Goal: Task Accomplishment & Management: Complete application form

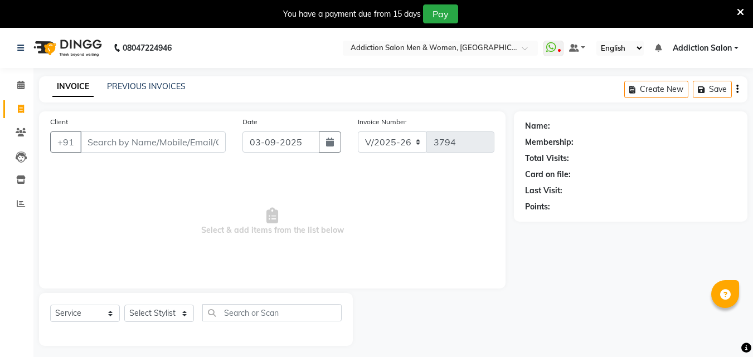
select select "6595"
select select "service"
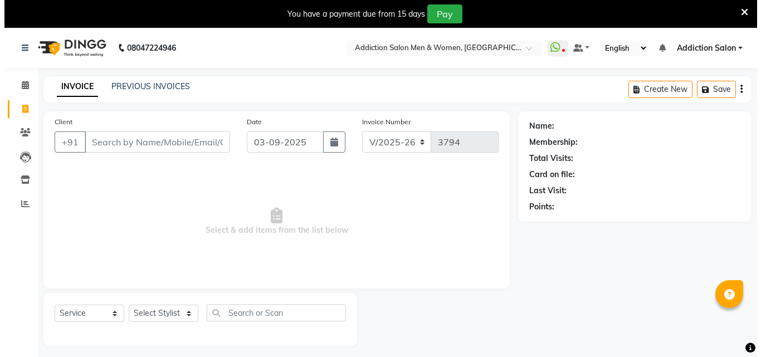
scroll to position [28, 0]
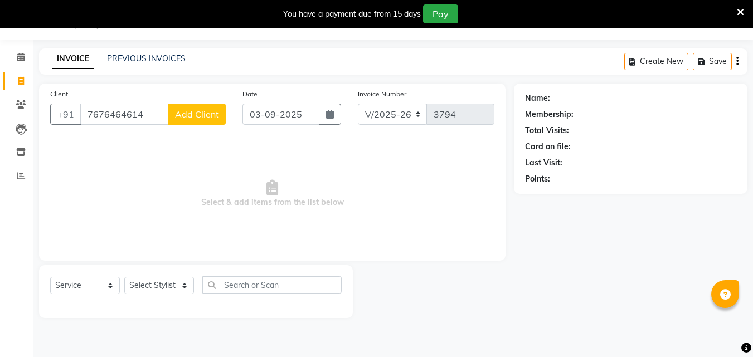
type input "7676464614"
click at [198, 106] on button "Add Client" at bounding box center [196, 114] width 57 height 21
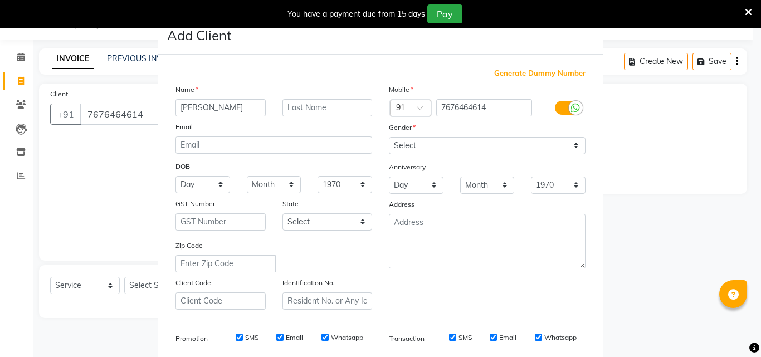
type input "[PERSON_NAME]"
click at [445, 148] on select "Select [DEMOGRAPHIC_DATA] [DEMOGRAPHIC_DATA] Other Prefer Not To Say" at bounding box center [487, 145] width 197 height 17
select select "[DEMOGRAPHIC_DATA]"
click at [389, 137] on select "Select [DEMOGRAPHIC_DATA] [DEMOGRAPHIC_DATA] Other Prefer Not To Say" at bounding box center [487, 145] width 197 height 17
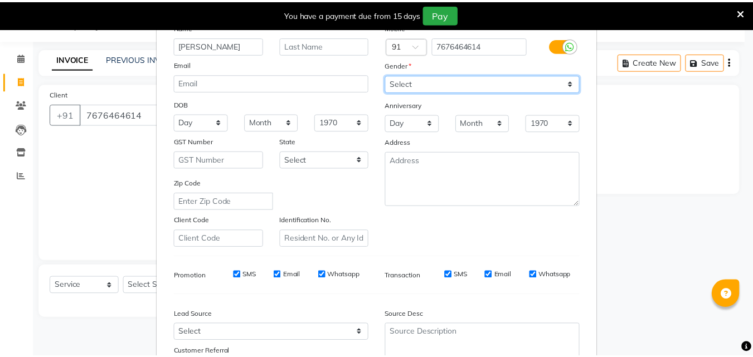
scroll to position [157, 0]
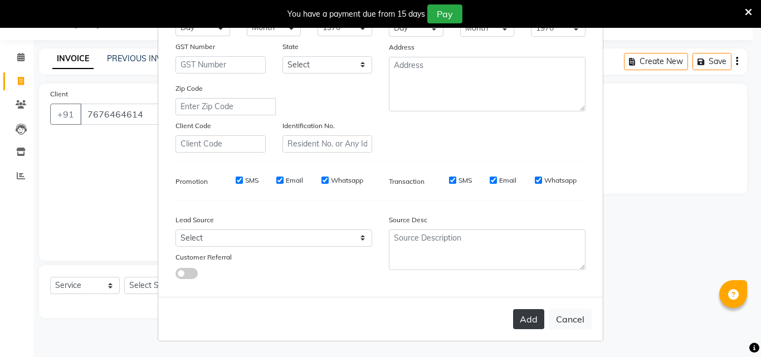
click at [527, 319] on button "Add" at bounding box center [528, 319] width 31 height 20
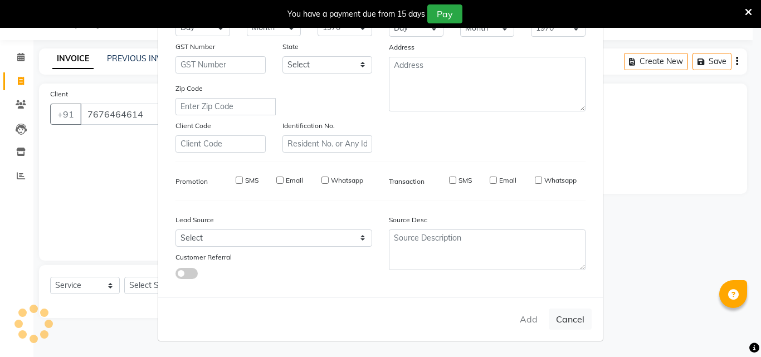
type input "76******14"
select select
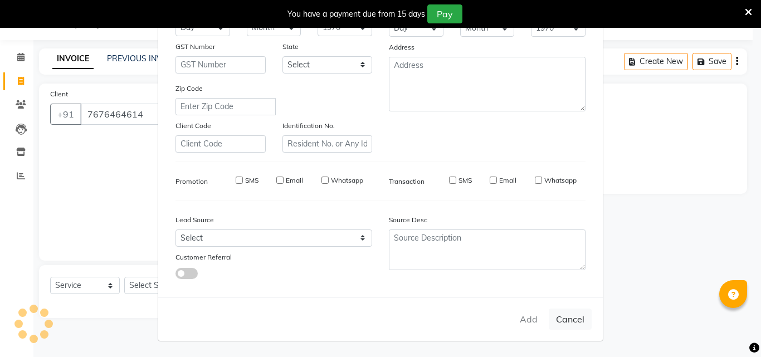
select select
checkbox input "false"
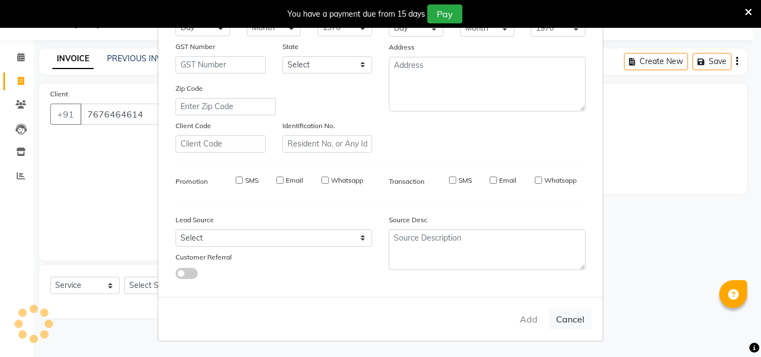
checkbox input "false"
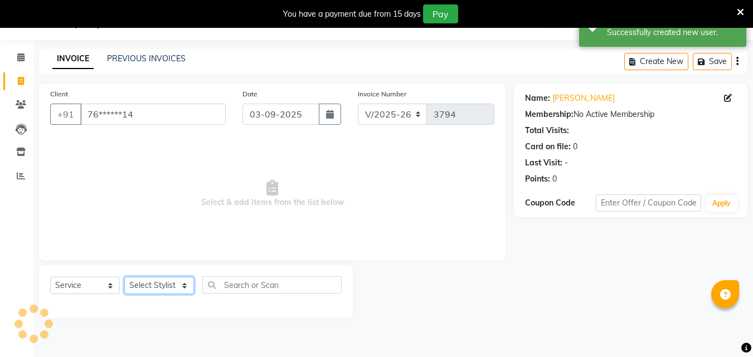
click at [143, 288] on select "Select Stylist Addiction Salon ANJALI BANSIKA [PERSON_NAME] [PERSON_NAME] [PERS…" at bounding box center [159, 285] width 70 height 17
select select "67107"
click at [124, 277] on select "Select Stylist Addiction Salon ANJALI BANSIKA [PERSON_NAME] [PERSON_NAME] [PERS…" at bounding box center [159, 285] width 70 height 17
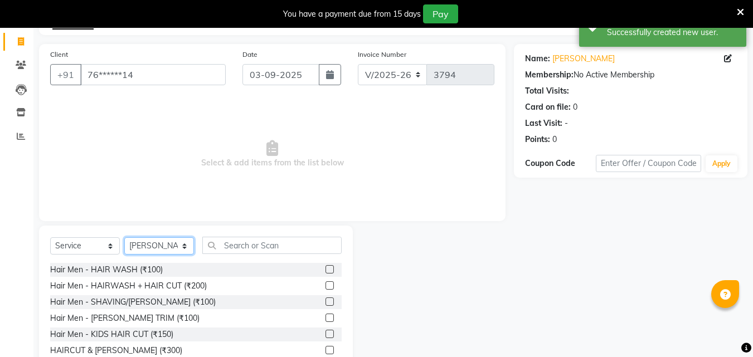
scroll to position [117, 0]
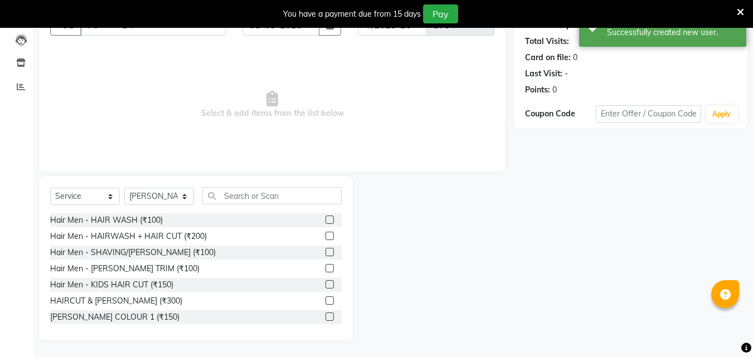
click at [326, 299] on label at bounding box center [330, 301] width 8 height 8
click at [326, 299] on input "checkbox" at bounding box center [329, 301] width 7 height 7
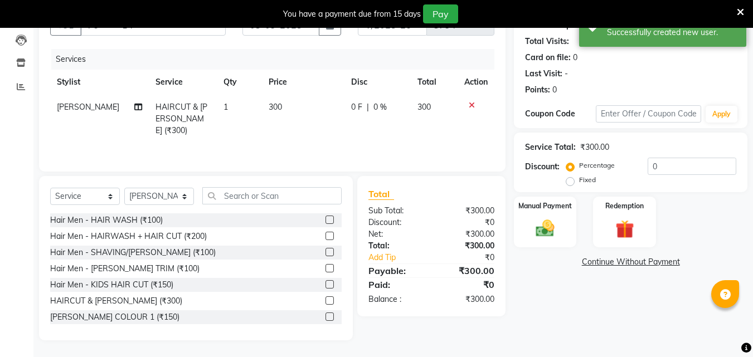
click at [326, 296] on div at bounding box center [334, 301] width 16 height 14
click at [326, 300] on label at bounding box center [330, 301] width 8 height 8
click at [326, 300] on input "checkbox" at bounding box center [329, 301] width 7 height 7
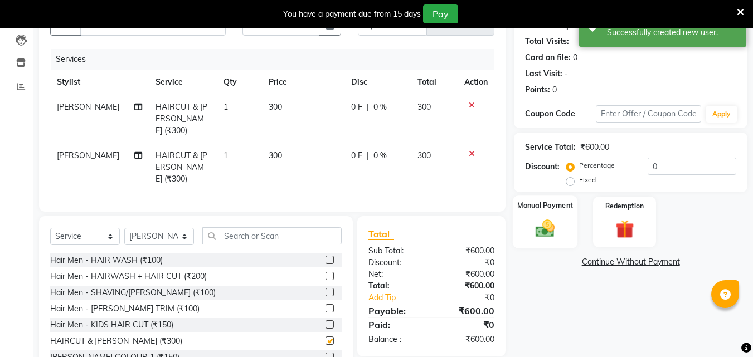
checkbox input "false"
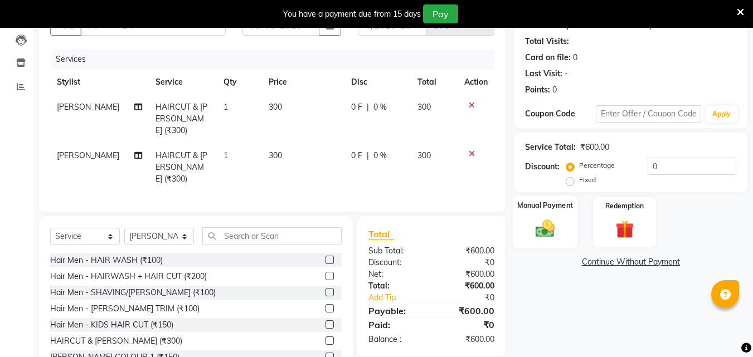
click at [529, 241] on div "Manual Payment" at bounding box center [545, 222] width 65 height 53
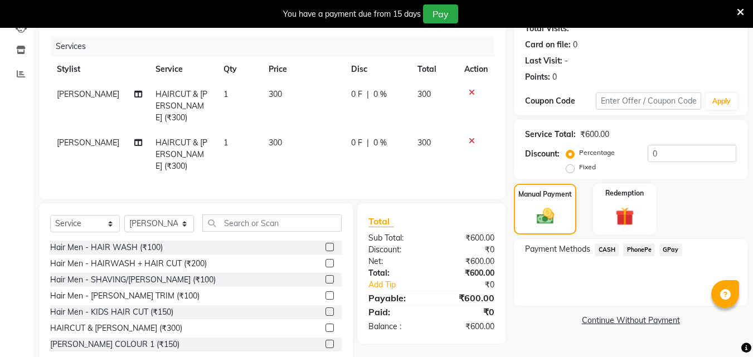
scroll to position [142, 0]
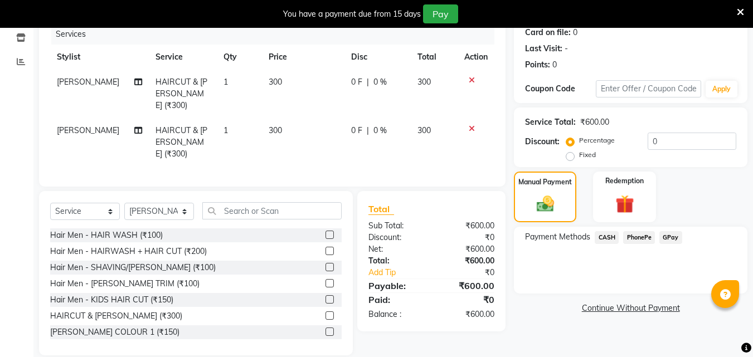
click at [645, 239] on span "PhonePe" at bounding box center [639, 237] width 32 height 13
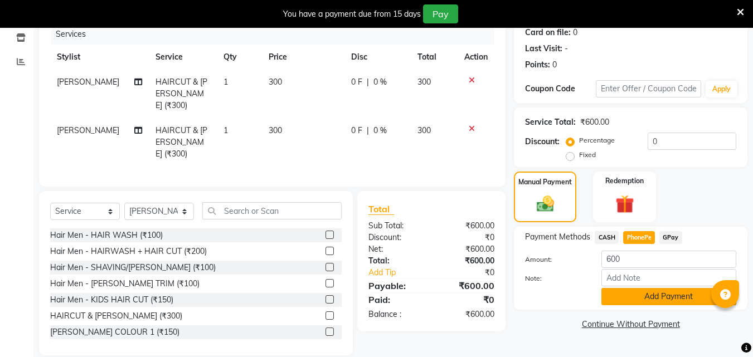
click at [651, 299] on button "Add Payment" at bounding box center [668, 296] width 135 height 17
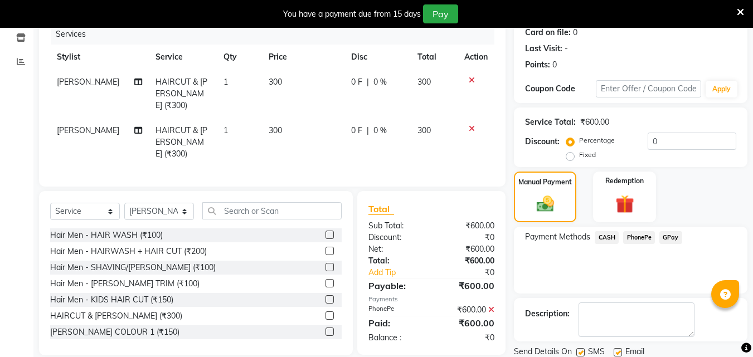
scroll to position [181, 0]
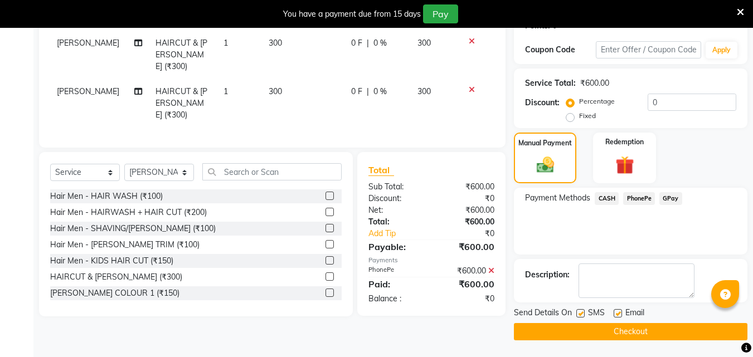
click at [647, 327] on button "Checkout" at bounding box center [631, 331] width 234 height 17
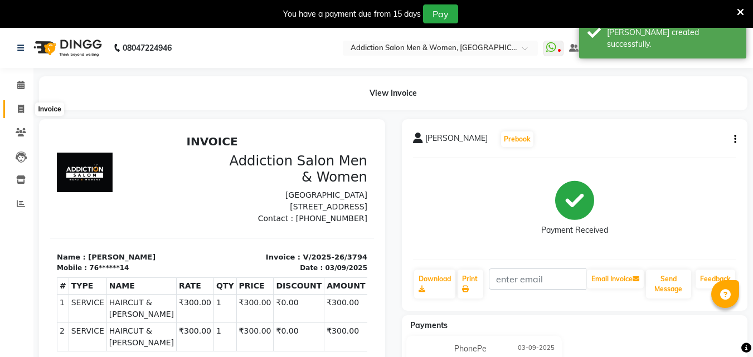
click at [24, 113] on span at bounding box center [21, 109] width 20 height 13
select select "service"
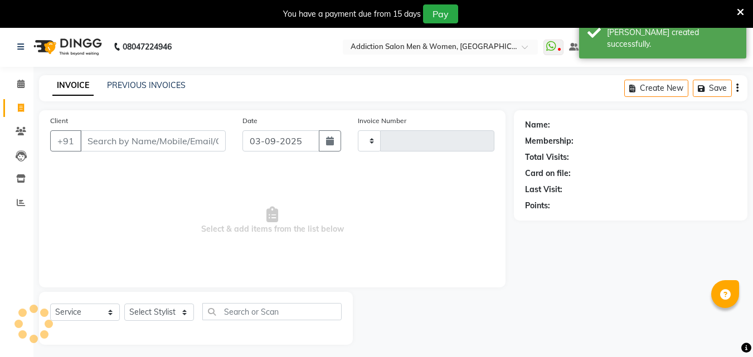
type input "3795"
select select "6595"
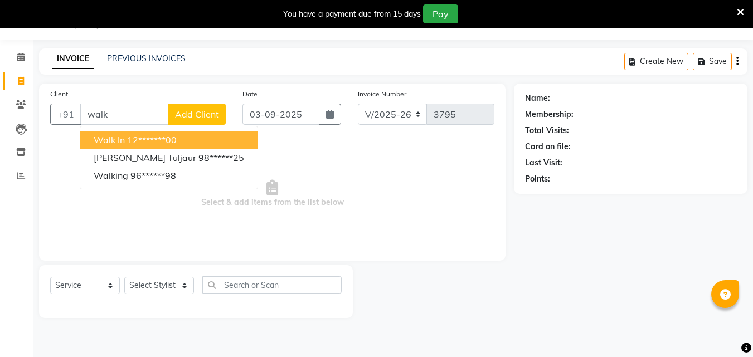
click at [190, 143] on button "Walk In 12*******00" at bounding box center [168, 140] width 177 height 18
type input "12*******00"
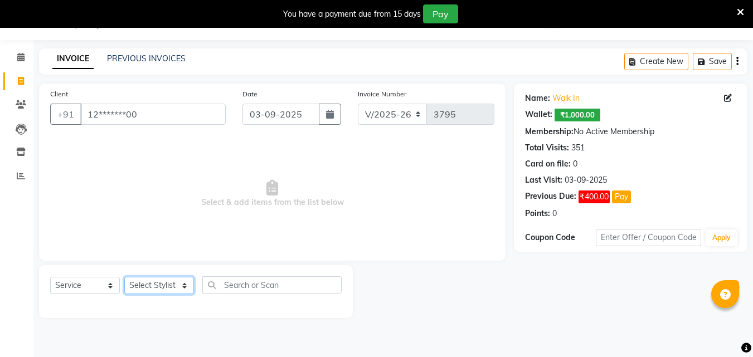
click at [143, 288] on select "Select Stylist Addiction Salon ANJALI BANSIKA [PERSON_NAME] [PERSON_NAME] [PERS…" at bounding box center [159, 285] width 70 height 17
select select "50849"
click at [124, 277] on select "Select Stylist Addiction Salon ANJALI BANSIKA [PERSON_NAME] [PERSON_NAME] [PERS…" at bounding box center [159, 285] width 70 height 17
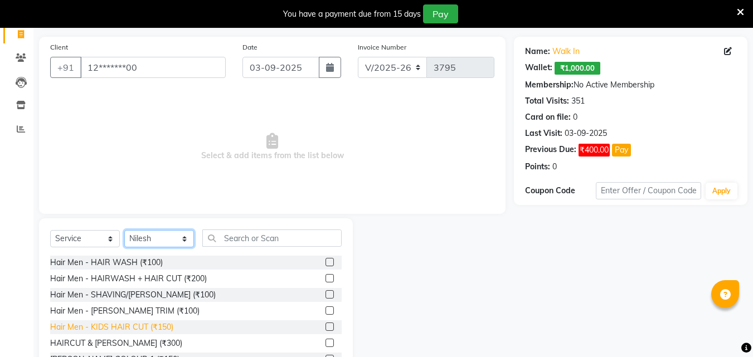
scroll to position [117, 0]
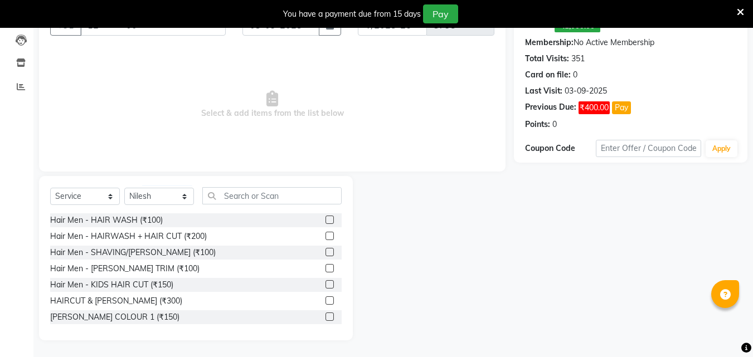
click at [326, 236] on label at bounding box center [330, 236] width 8 height 8
click at [326, 236] on input "checkbox" at bounding box center [329, 236] width 7 height 7
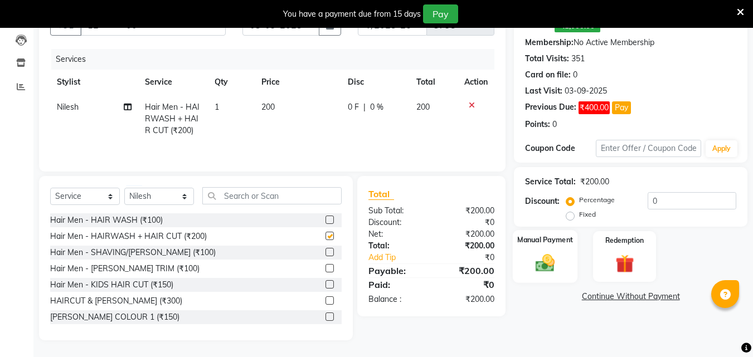
checkbox input "false"
click at [546, 252] on img at bounding box center [545, 263] width 31 height 22
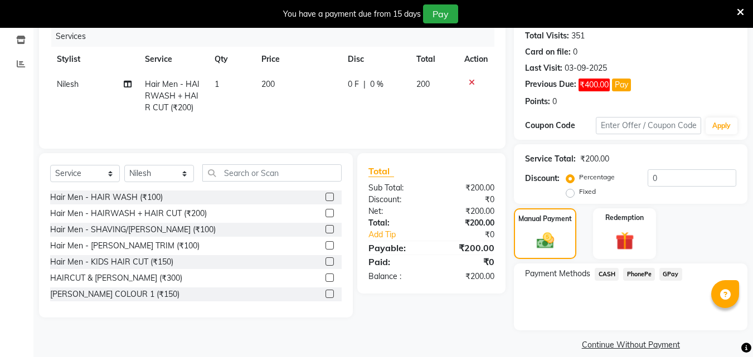
scroll to position [153, 0]
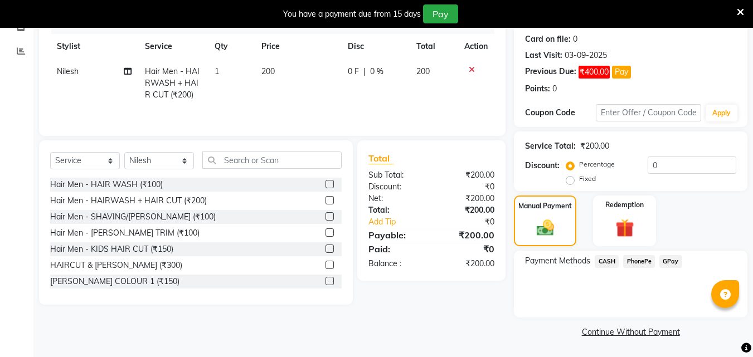
click at [610, 259] on span "CASH" at bounding box center [607, 261] width 24 height 13
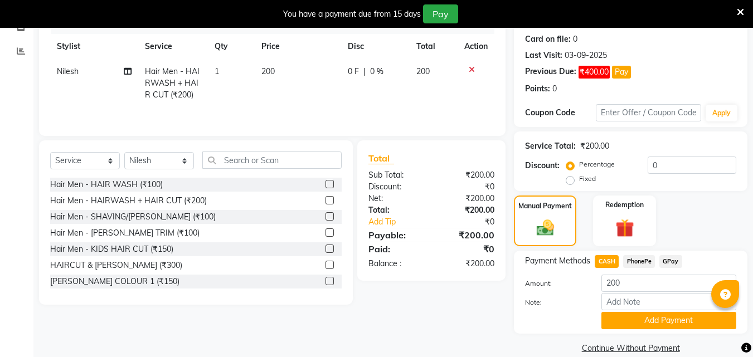
scroll to position [169, 0]
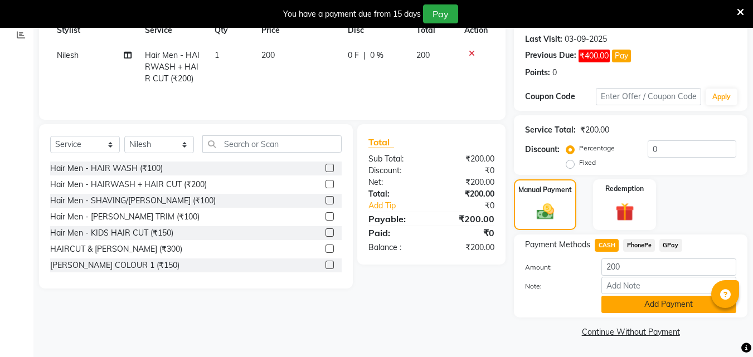
click at [635, 298] on button "Add Payment" at bounding box center [668, 304] width 135 height 17
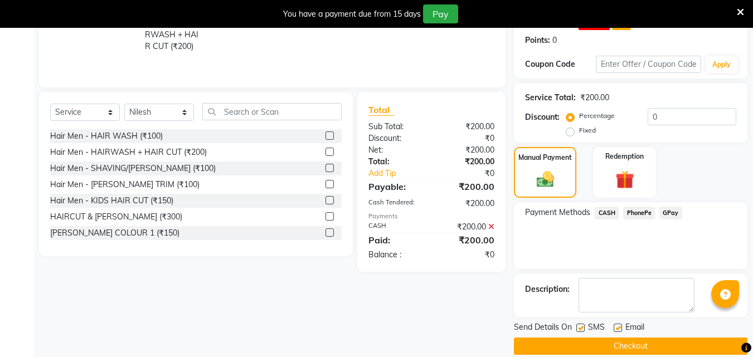
scroll to position [216, 0]
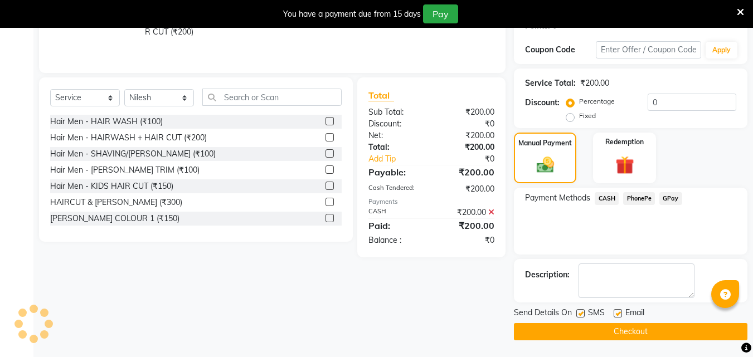
click at [660, 328] on button "Checkout" at bounding box center [631, 331] width 234 height 17
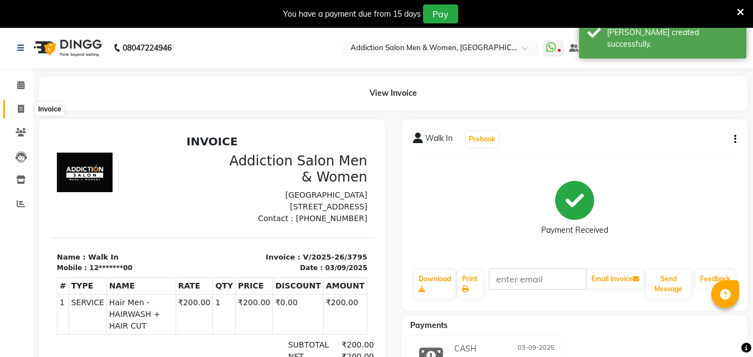
click at [25, 105] on span at bounding box center [21, 109] width 20 height 13
select select "6595"
select select "service"
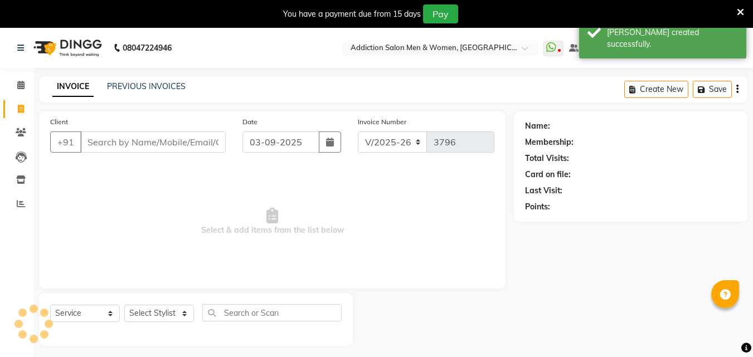
scroll to position [28, 0]
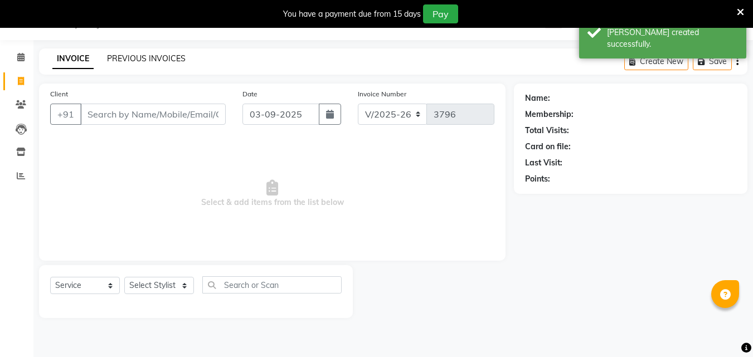
click at [152, 60] on link "PREVIOUS INVOICES" at bounding box center [146, 59] width 79 height 10
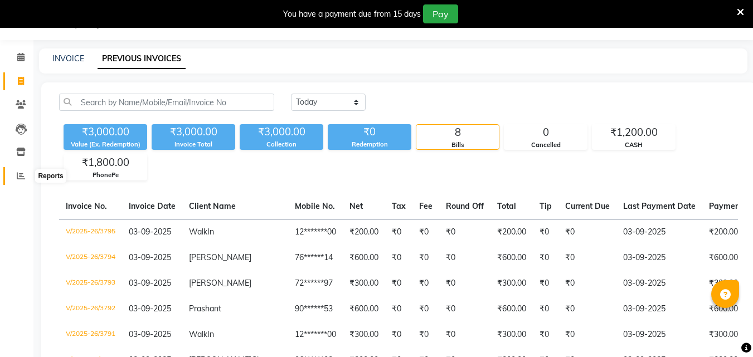
click at [18, 174] on icon at bounding box center [21, 176] width 8 height 8
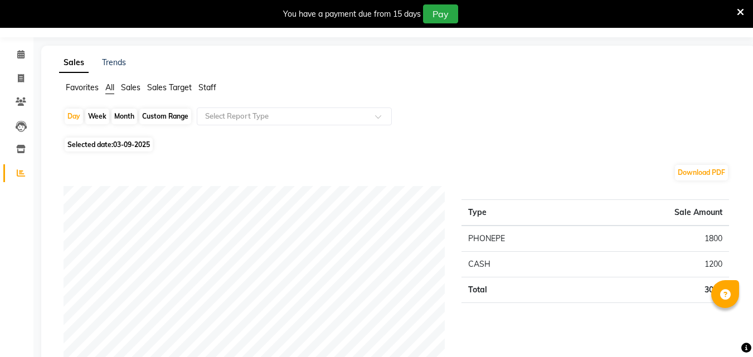
scroll to position [28, 0]
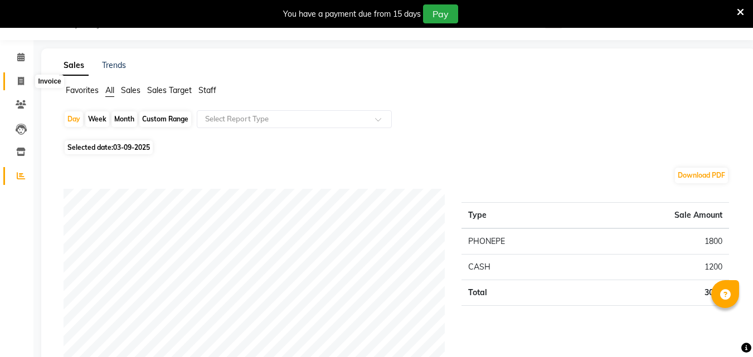
click at [20, 83] on icon at bounding box center [21, 81] width 6 height 8
select select "service"
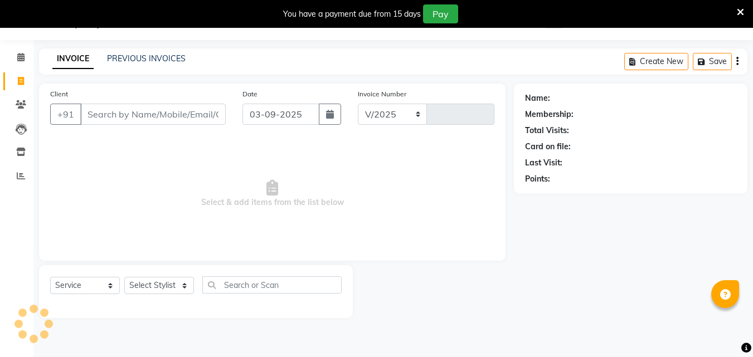
select select "6595"
type input "3796"
click at [17, 58] on icon at bounding box center [20, 57] width 7 height 8
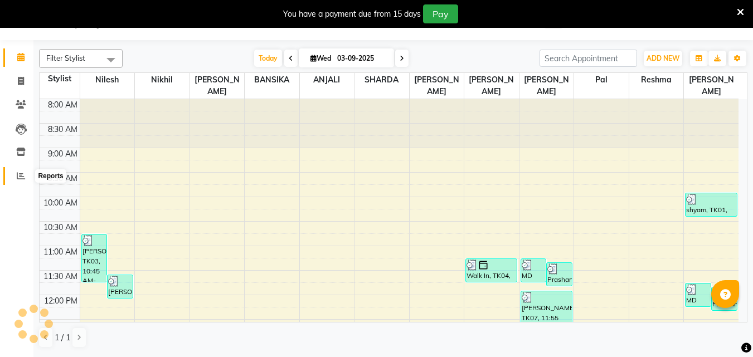
click at [18, 176] on icon at bounding box center [21, 176] width 8 height 8
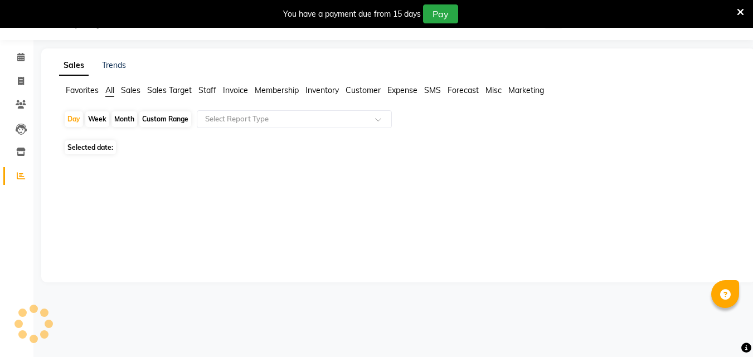
click at [18, 176] on icon at bounding box center [21, 176] width 8 height 8
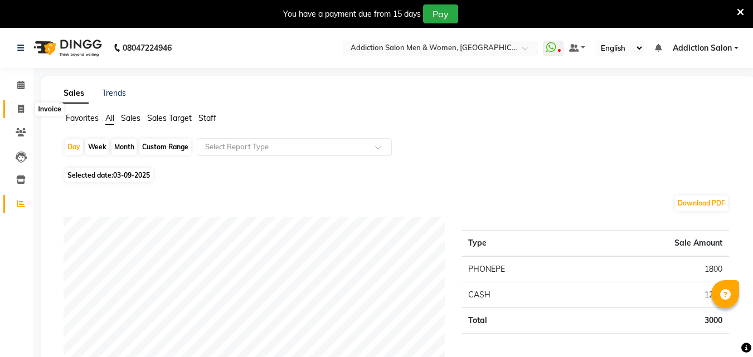
click at [26, 114] on span at bounding box center [21, 109] width 20 height 13
select select "service"
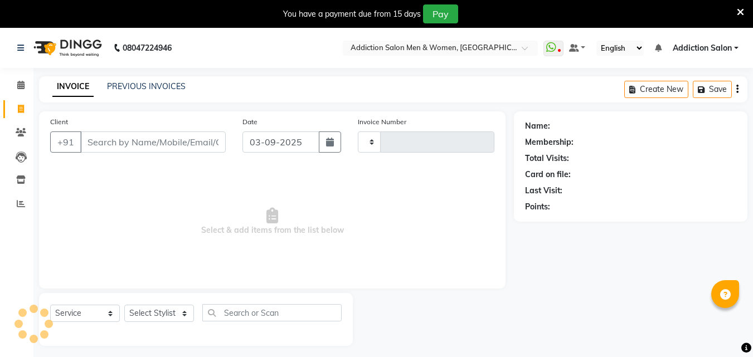
scroll to position [28, 0]
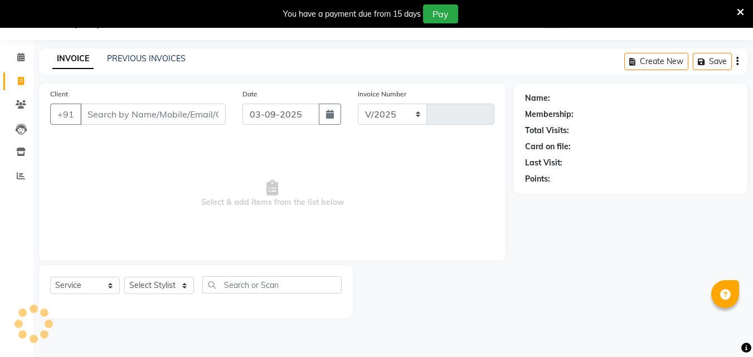
select select "6595"
type input "3796"
